Goal: Task Accomplishment & Management: Manage account settings

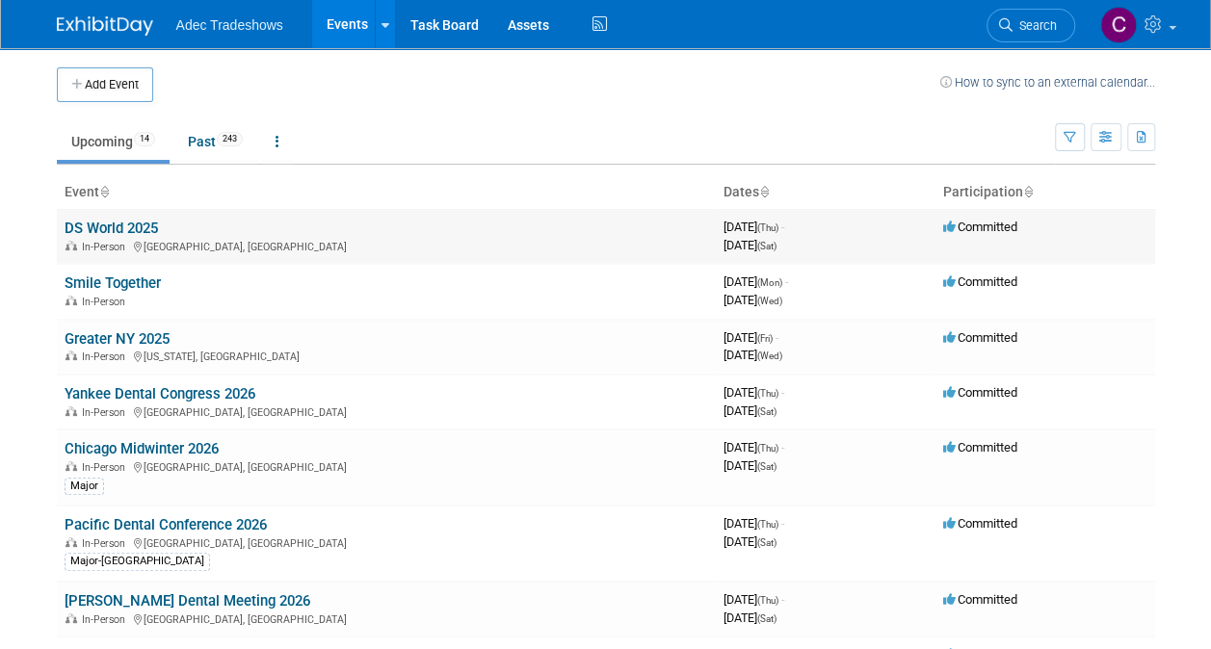
click at [120, 229] on link "DS World 2025" at bounding box center [111, 228] width 93 height 17
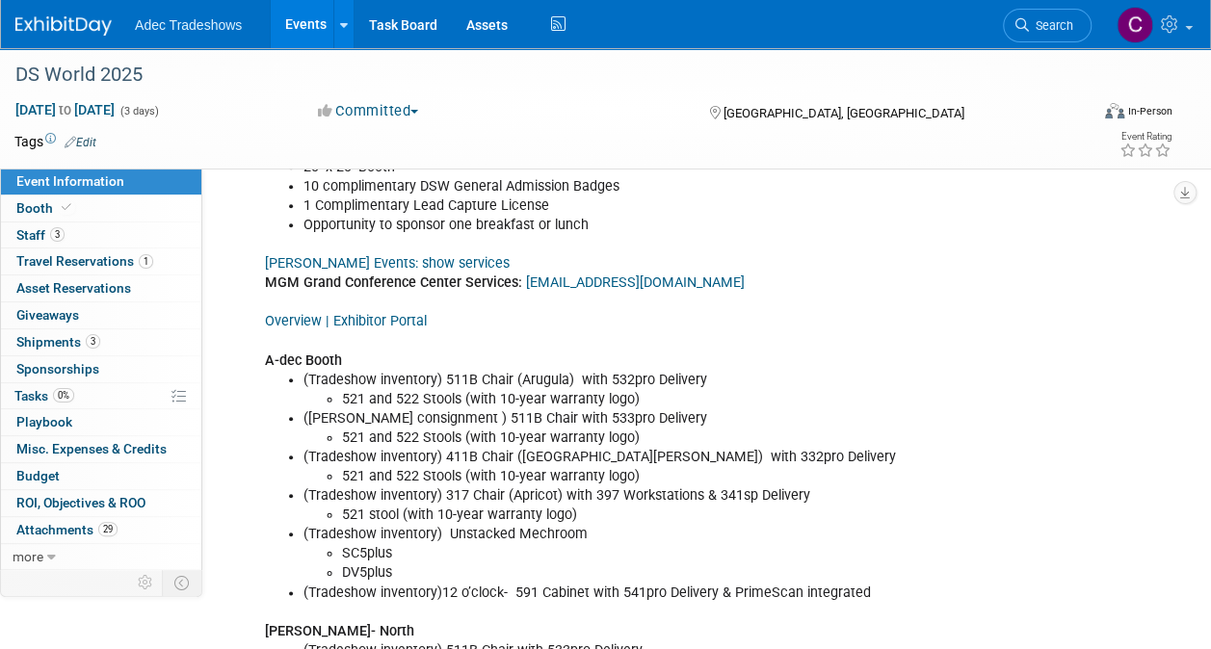
scroll to position [757, 0]
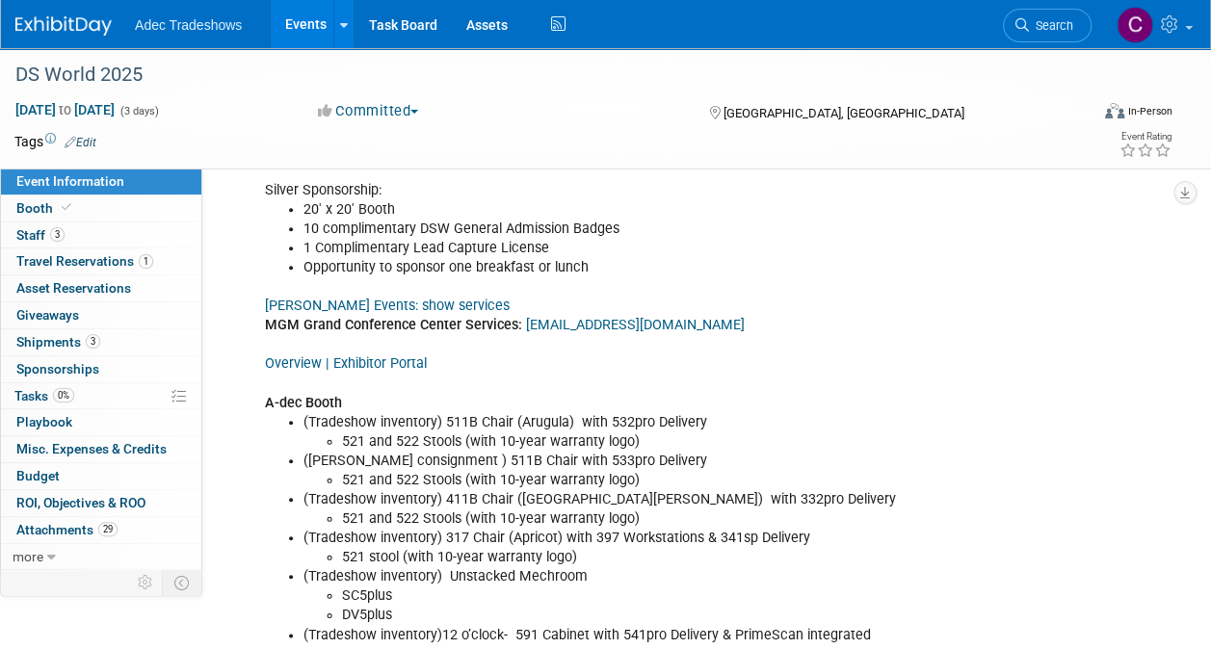
click at [312, 298] on link "[PERSON_NAME] Events: show services" at bounding box center [387, 306] width 245 height 16
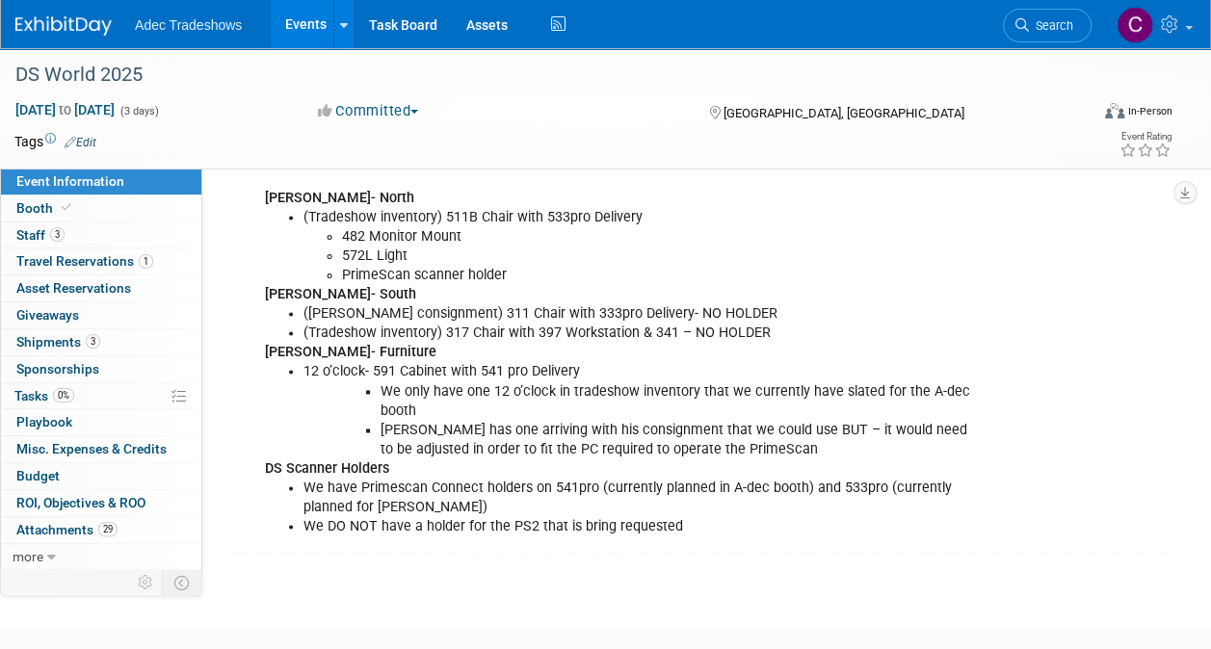
scroll to position [1335, 0]
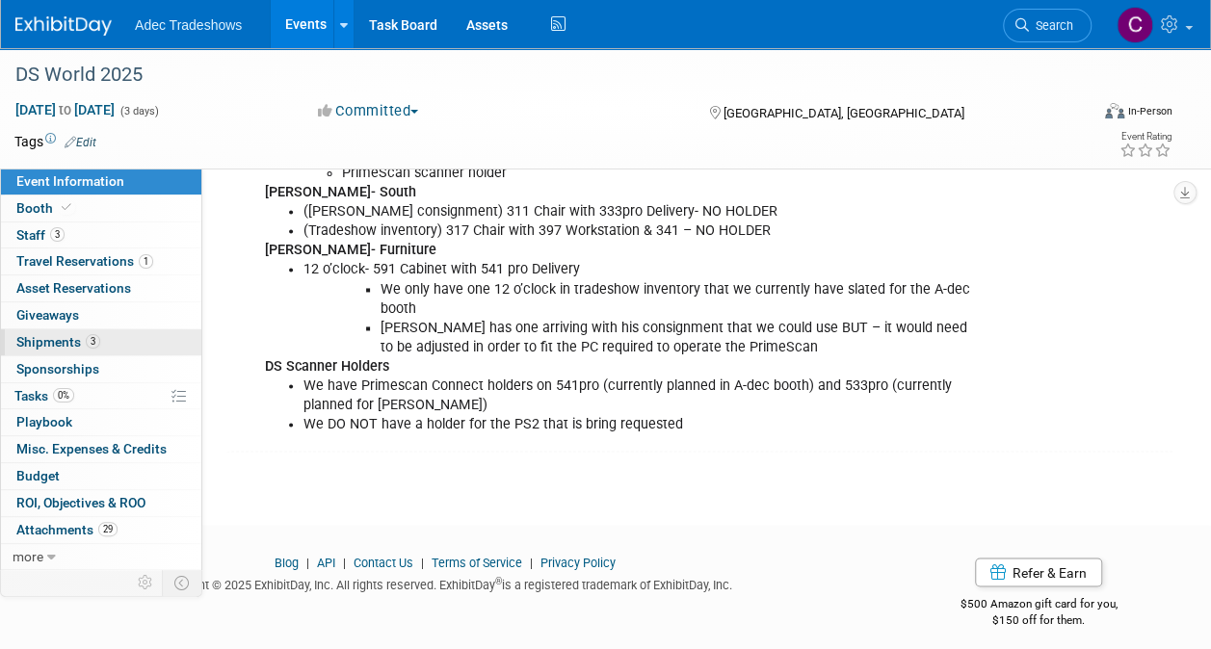
click at [64, 345] on span "Shipments 3" at bounding box center [58, 341] width 84 height 15
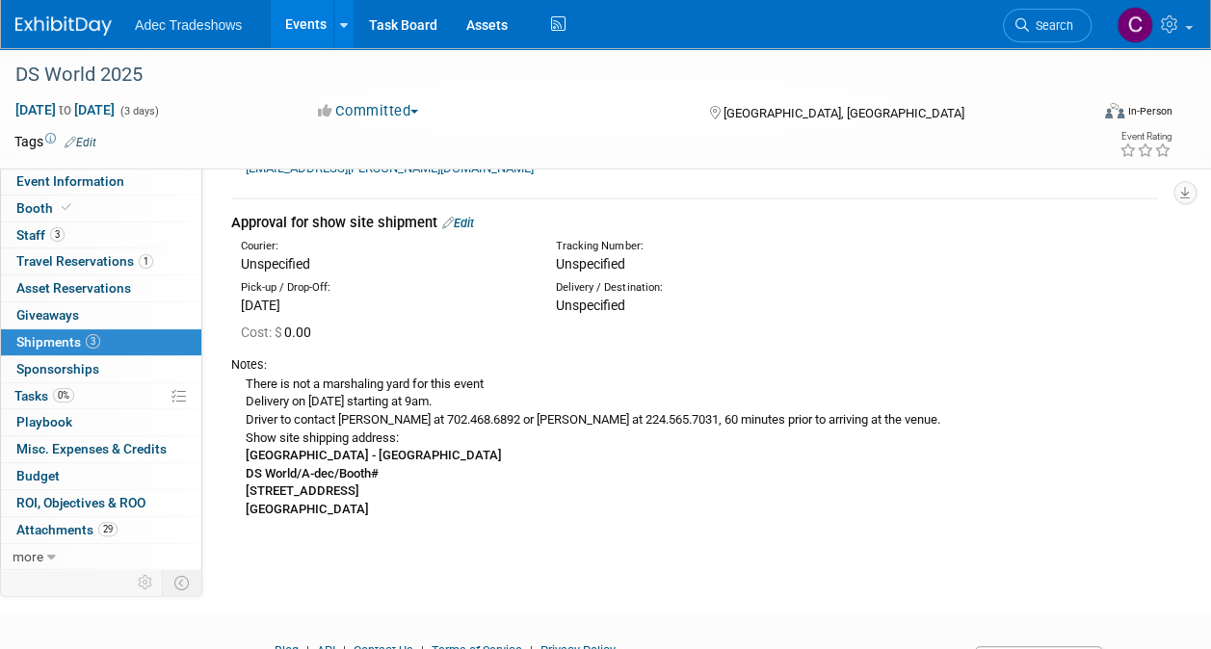
scroll to position [674, 0]
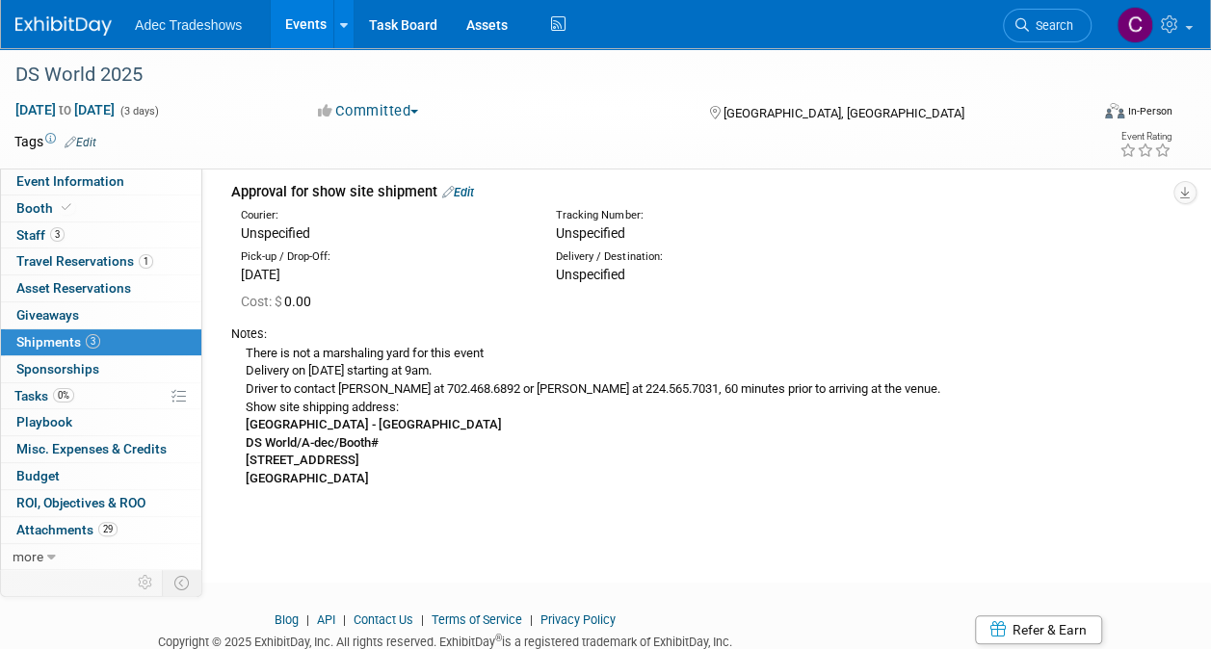
drag, startPoint x: 249, startPoint y: 354, endPoint x: 597, endPoint y: 499, distance: 377.5
click at [597, 499] on td "Approval for show site shipment Edit Courier: Unspecified Tracking Number: Unsp…" at bounding box center [694, 338] width 927 height 340
copy div "There is not a marshaling yard for this event Delivery on [DATE] starting at 9a…"
